Goal: Information Seeking & Learning: Check status

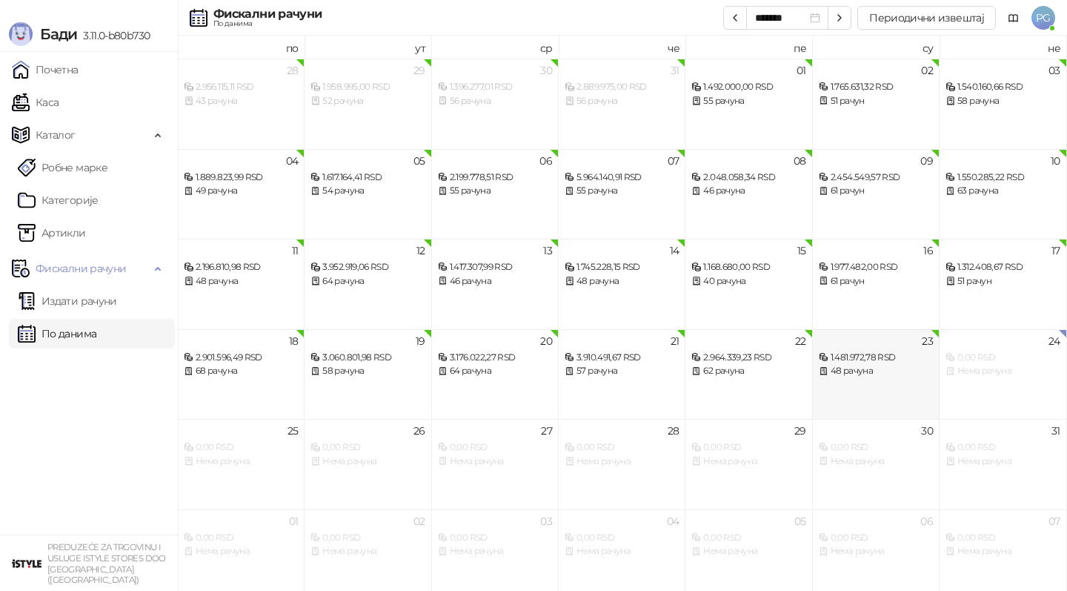
click at [838, 364] on div "48 рачуна" at bounding box center [876, 371] width 114 height 14
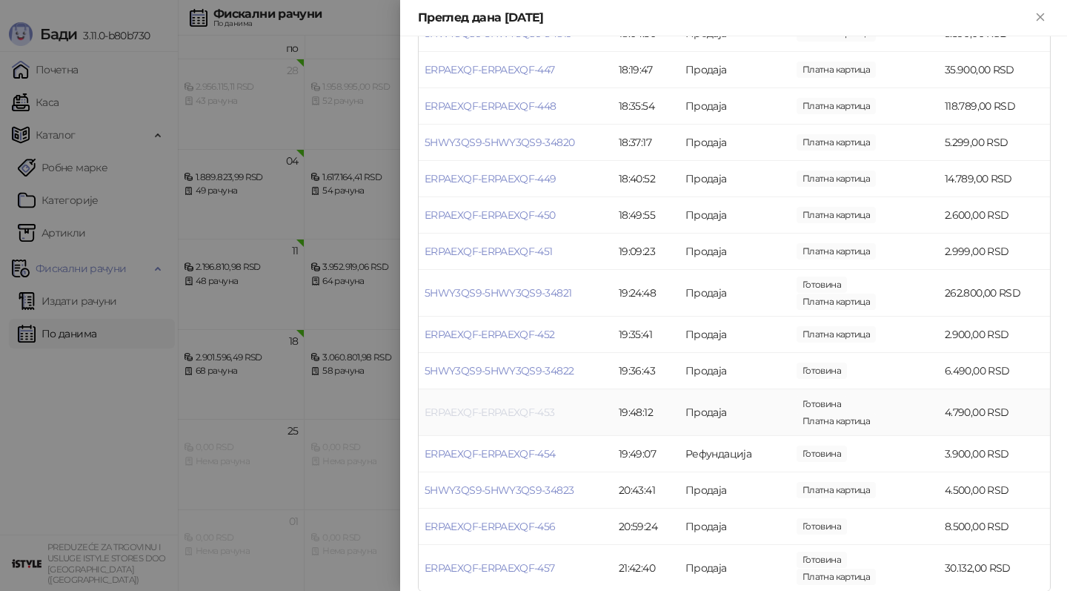
scroll to position [1450, 0]
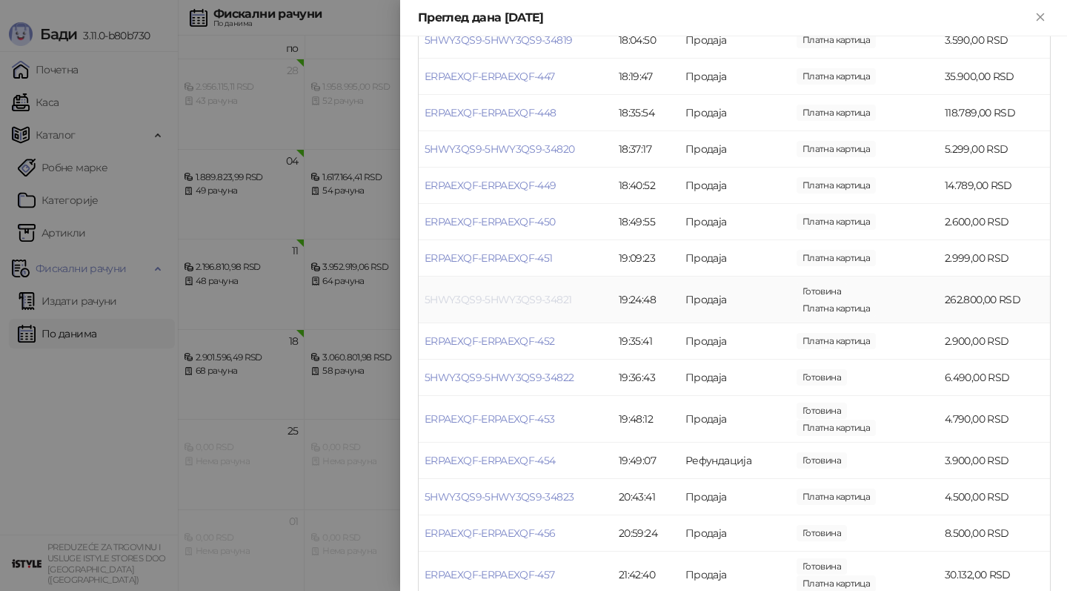
click at [470, 300] on link "5HWY3QS9-5HWY3QS9-34821" at bounding box center [498, 299] width 147 height 13
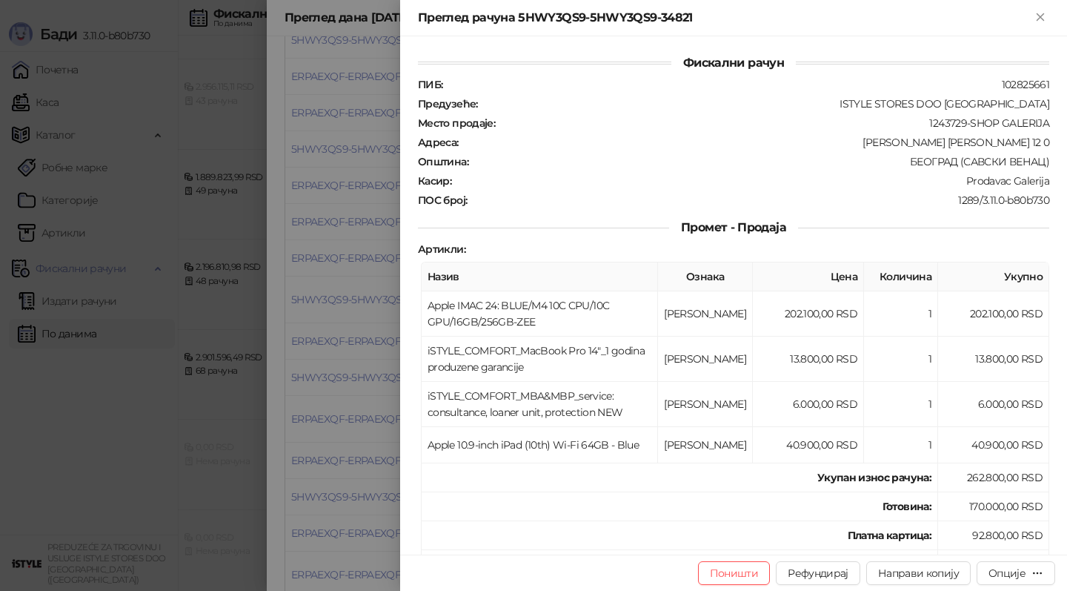
click at [396, 328] on div at bounding box center [533, 295] width 1067 height 591
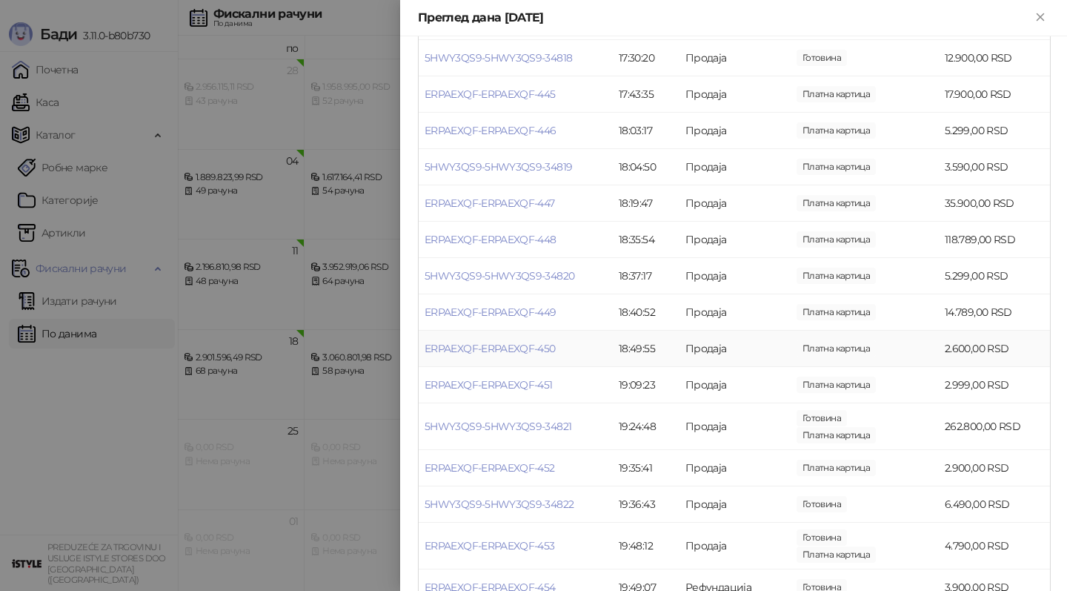
scroll to position [1321, 0]
click at [542, 236] on link "ERPAEXQF-ERPAEXQF-448" at bounding box center [491, 241] width 132 height 13
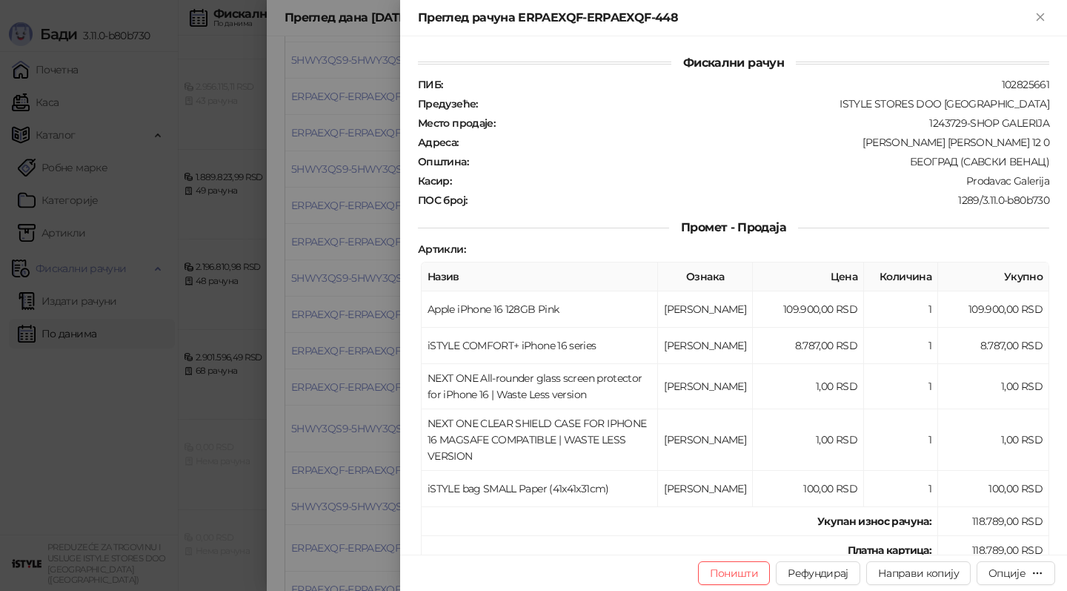
click at [326, 281] on div at bounding box center [533, 295] width 1067 height 591
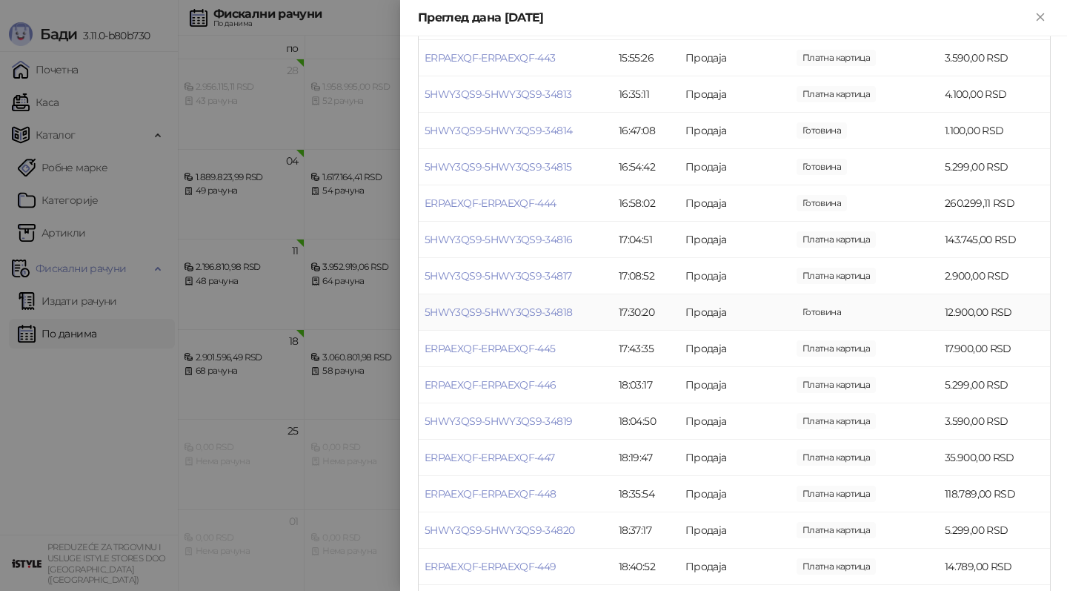
scroll to position [1058, 0]
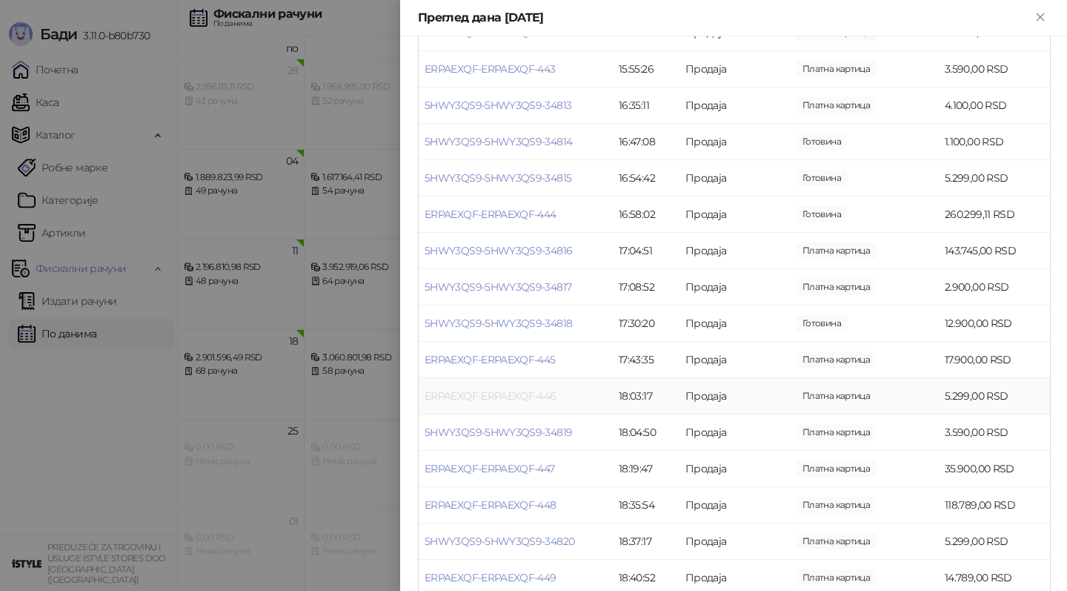
click at [511, 394] on link "ERPAEXQF-ERPAEXQF-446" at bounding box center [491, 395] width 132 height 13
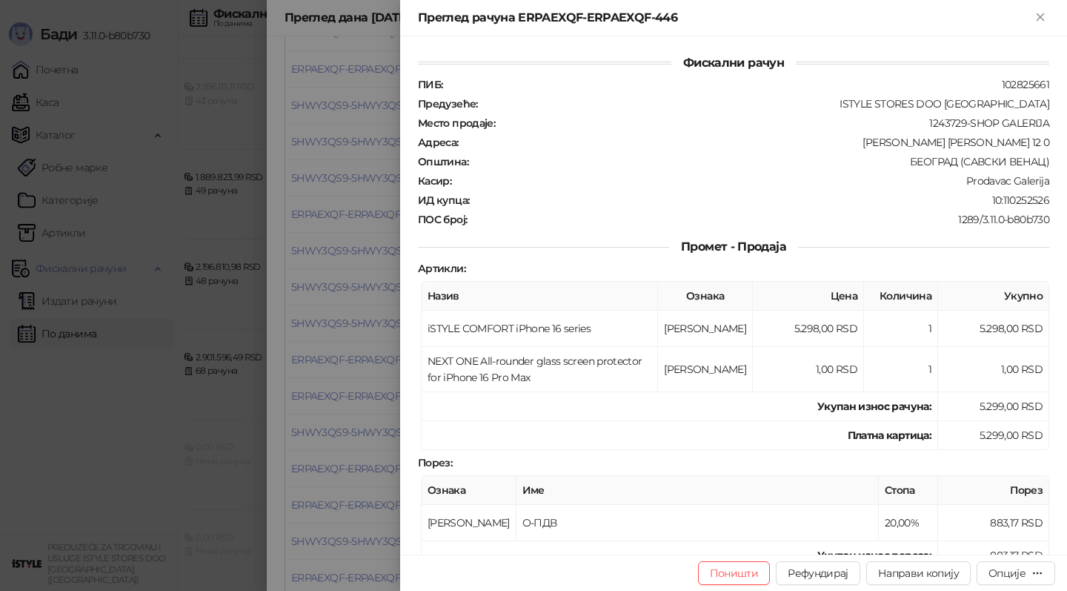
click at [325, 348] on div at bounding box center [533, 295] width 1067 height 591
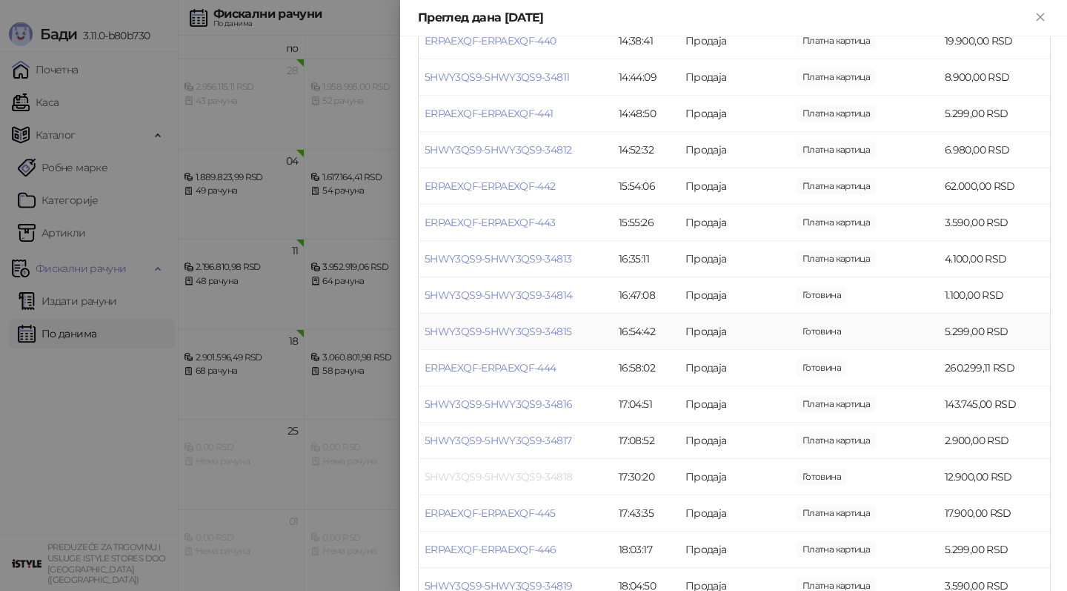
scroll to position [892, 0]
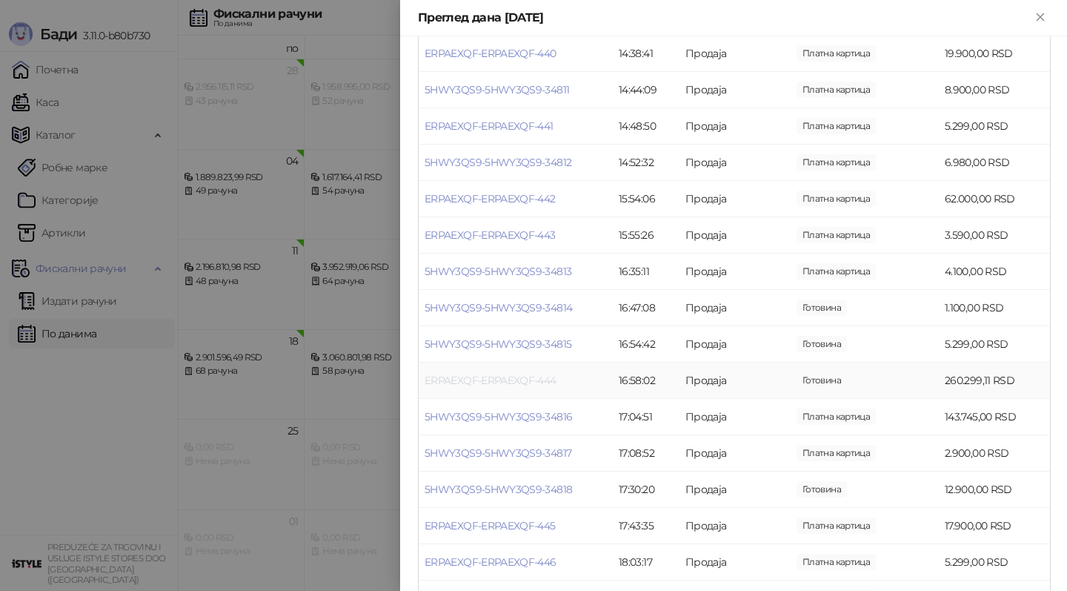
click at [497, 377] on link "ERPAEXQF-ERPAEXQF-444" at bounding box center [491, 380] width 132 height 13
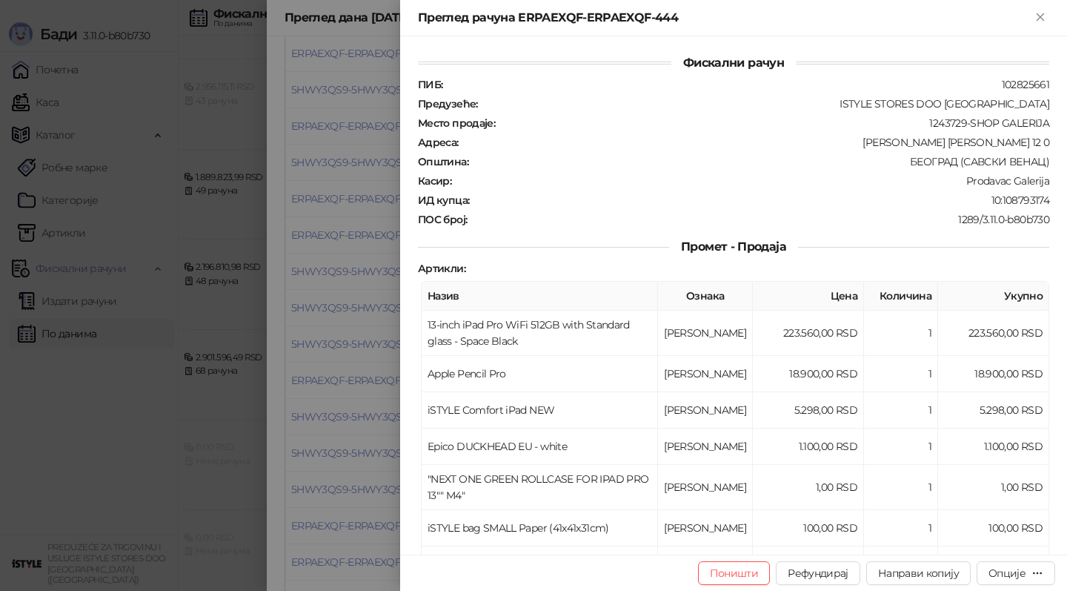
click at [317, 348] on div at bounding box center [533, 295] width 1067 height 591
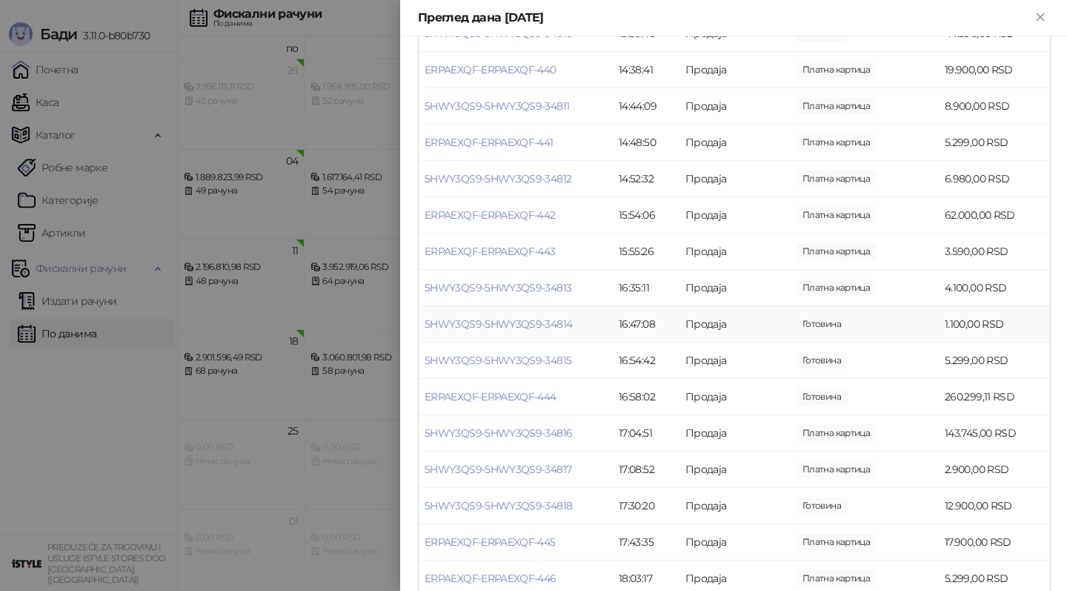
scroll to position [868, 0]
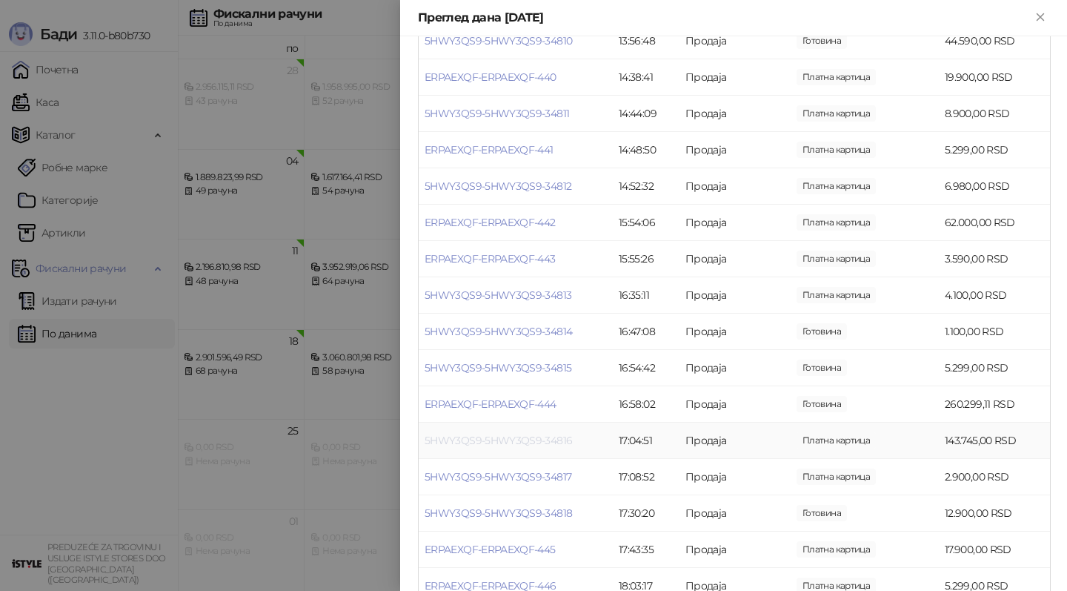
click at [469, 443] on link "5HWY3QS9-5HWY3QS9-34816" at bounding box center [499, 440] width 148 height 13
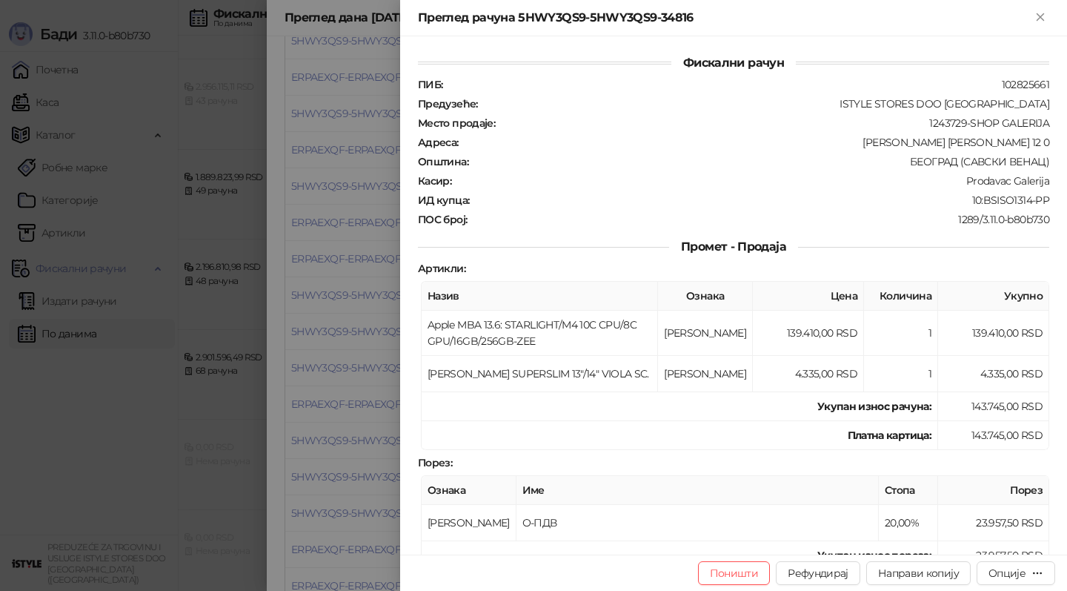
click at [307, 317] on div at bounding box center [533, 295] width 1067 height 591
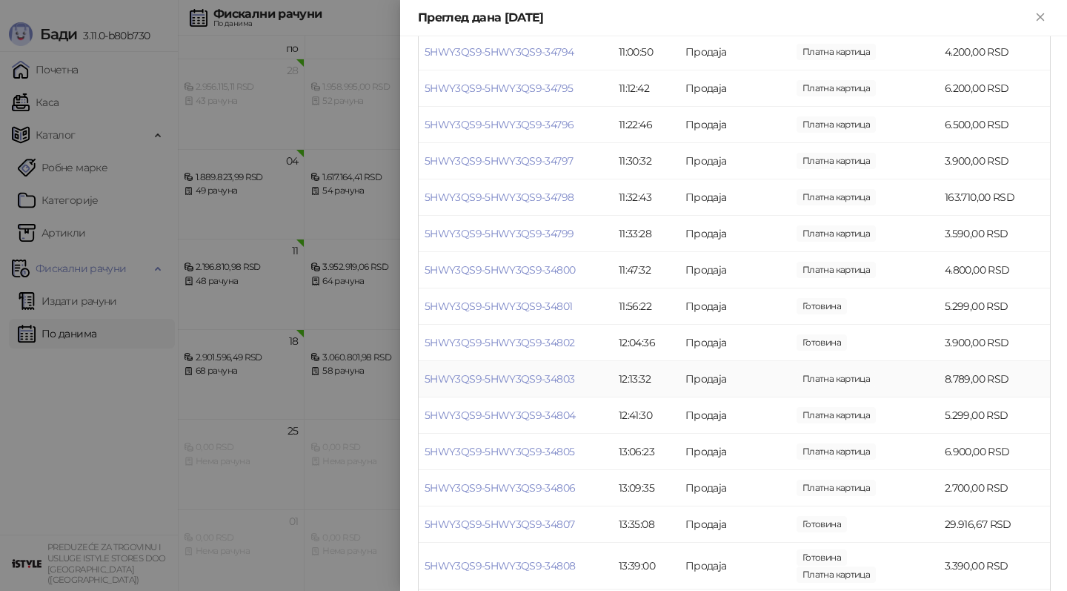
scroll to position [255, 0]
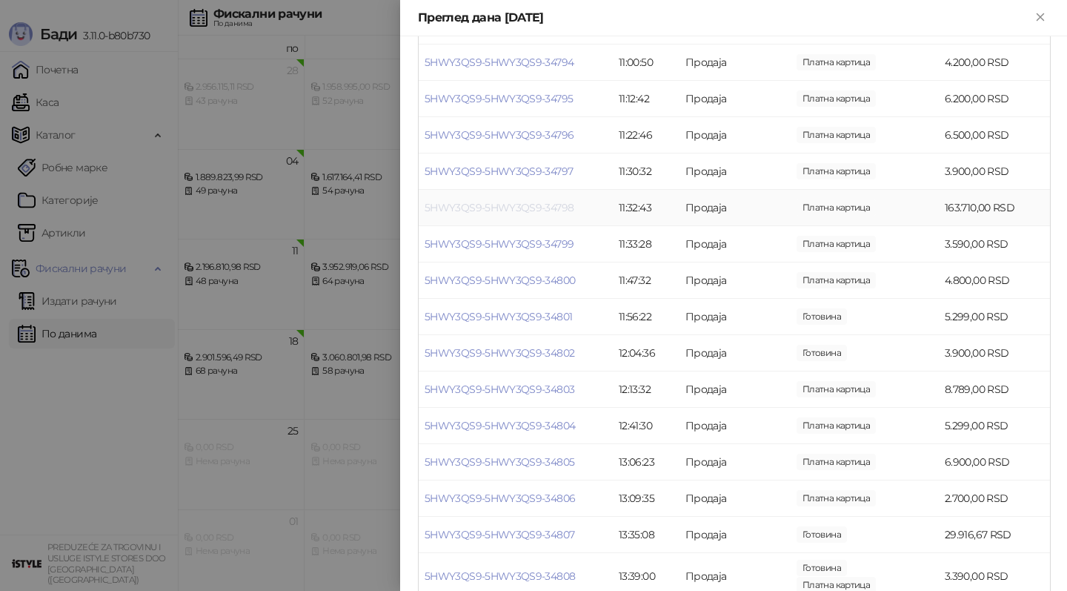
click at [528, 204] on link "5HWY3QS9-5HWY3QS9-34798" at bounding box center [499, 207] width 149 height 13
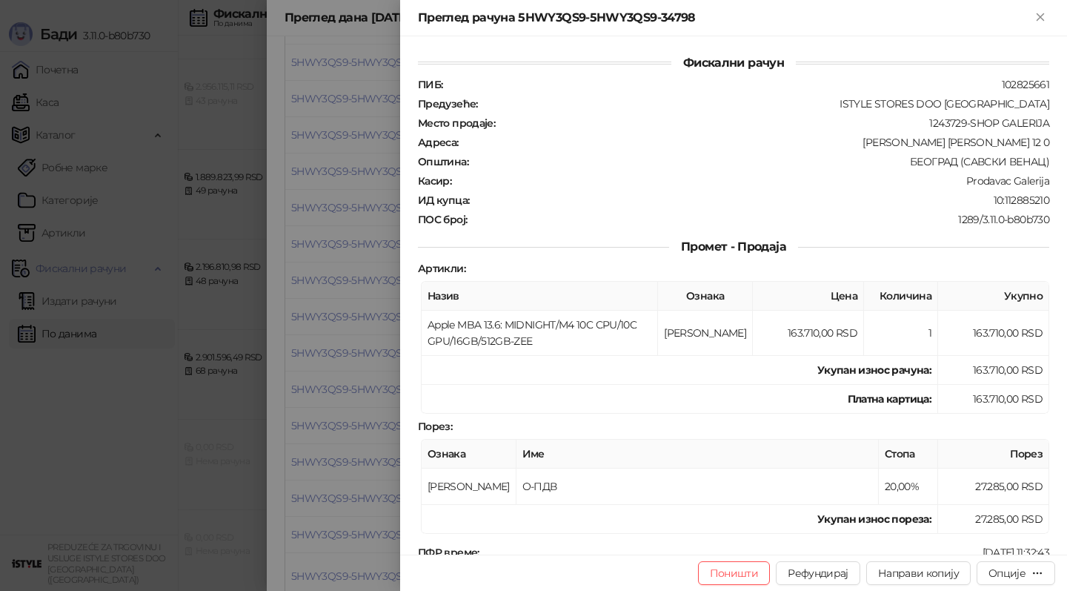
click at [341, 268] on div at bounding box center [533, 295] width 1067 height 591
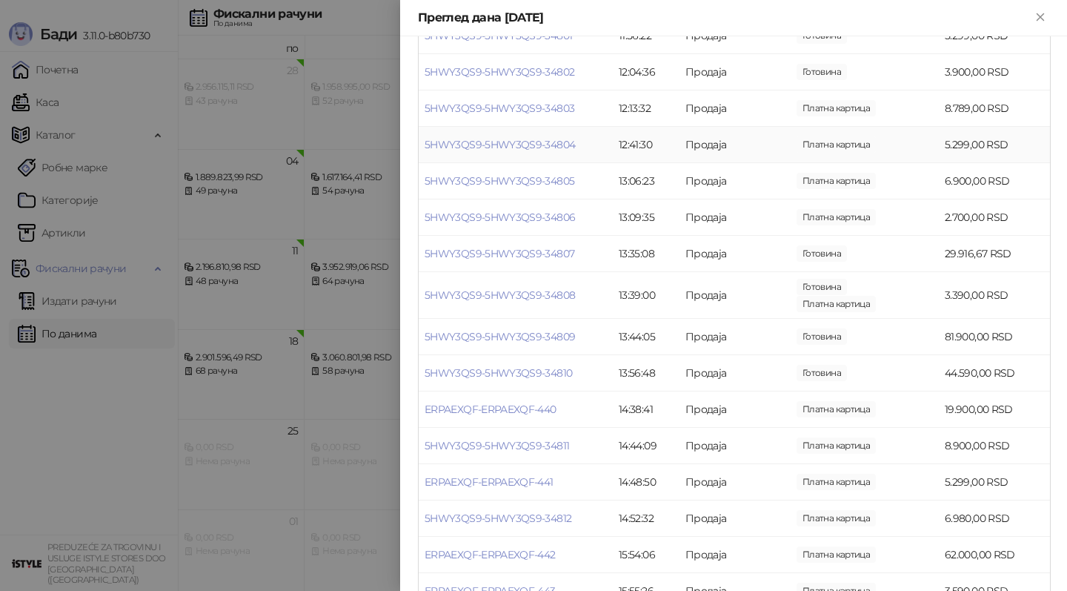
scroll to position [593, 0]
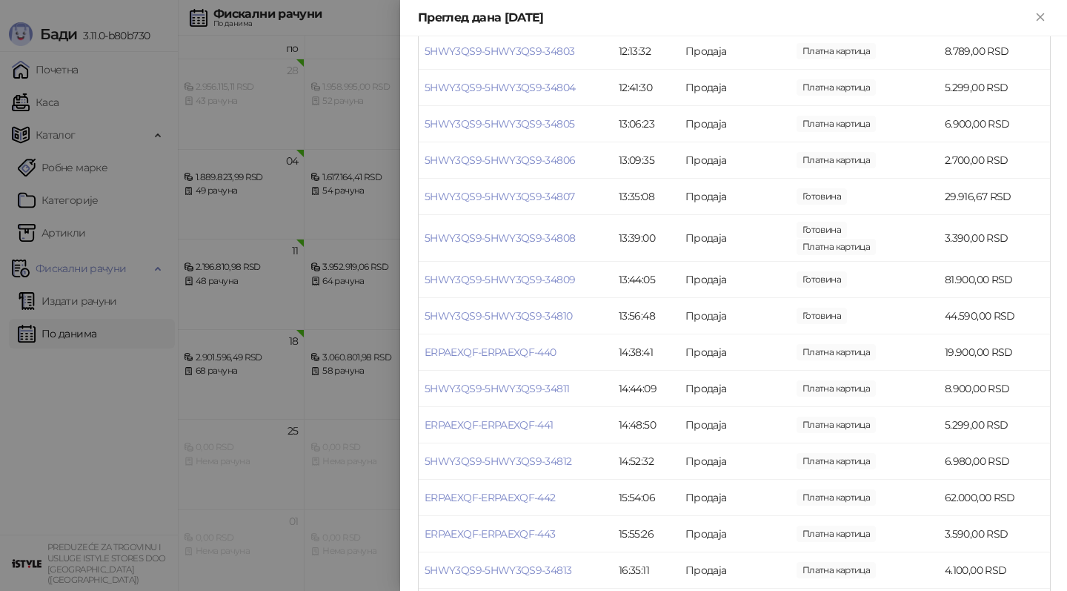
click at [287, 313] on div at bounding box center [533, 295] width 1067 height 591
